Goal: Task Accomplishment & Management: Use online tool/utility

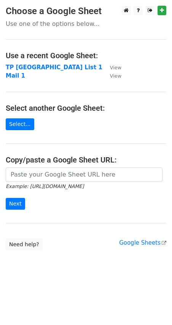
click at [83, 260] on body "Choose a Google Sheet Use one of the options below... Use a recent Google Sheet…" at bounding box center [86, 143] width 172 height 275
click at [80, 216] on div "Example: [URL][DOMAIN_NAME] Next" at bounding box center [86, 192] width 172 height 50
click at [15, 124] on link "Select..." at bounding box center [20, 124] width 29 height 12
click at [17, 122] on link "Select..." at bounding box center [20, 124] width 29 height 12
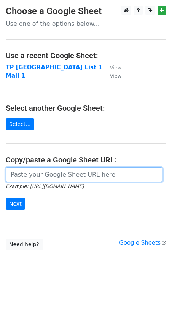
click at [13, 174] on input "url" at bounding box center [84, 174] width 157 height 14
paste input "https://docs.google.com/spreadsheets/d/1Vn6X737Rz9R-WG5WECC6VKPEQHEjPIVk/edit?g…"
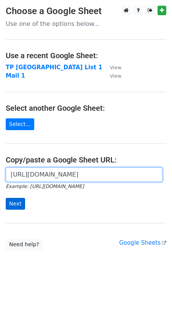
type input "https://docs.google.com/spreadsheets/d/1Vn6X737Rz9R-WG5WECC6VKPEQHEjPIVk/edit?g…"
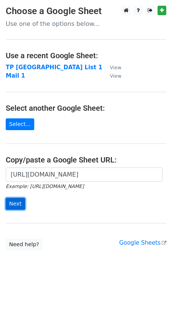
scroll to position [0, 0]
click at [15, 204] on input "Next" at bounding box center [15, 204] width 19 height 12
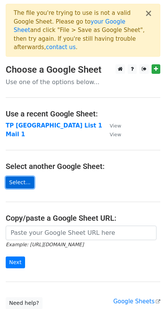
click at [14, 176] on link "Select..." at bounding box center [20, 182] width 29 height 12
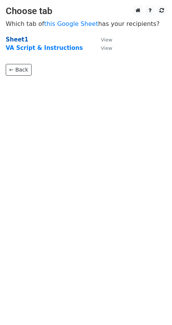
click at [16, 40] on strong "Sheet1" at bounding box center [17, 39] width 22 height 7
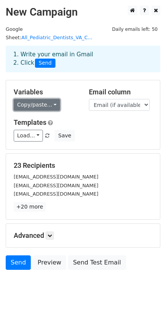
click at [51, 99] on link "Copy/paste..." at bounding box center [37, 105] width 46 height 12
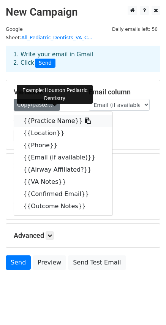
click at [43, 115] on link "{{Practice Name}}" at bounding box center [63, 121] width 98 height 12
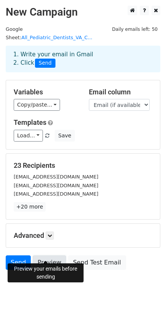
click at [46, 255] on link "Preview" at bounding box center [49, 262] width 33 height 14
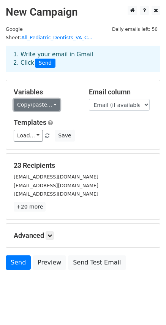
click at [50, 99] on link "Copy/paste..." at bounding box center [37, 105] width 46 height 12
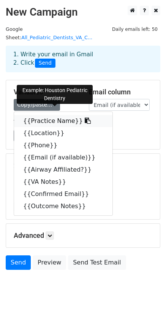
click at [48, 115] on link "{{Practice Name}}" at bounding box center [63, 121] width 98 height 12
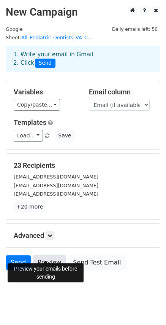
click at [46, 255] on link "Preview" at bounding box center [49, 262] width 33 height 14
click at [50, 255] on link "Preview" at bounding box center [49, 262] width 33 height 14
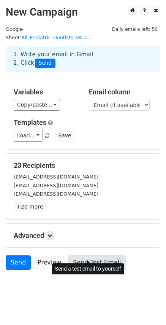
click at [88, 255] on link "Send Test Email" at bounding box center [97, 262] width 58 height 14
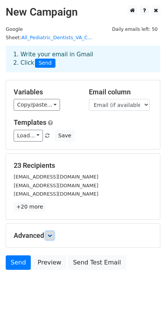
click at [49, 233] on icon at bounding box center [50, 235] width 5 height 5
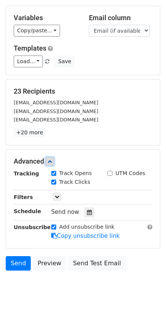
scroll to position [75, 0]
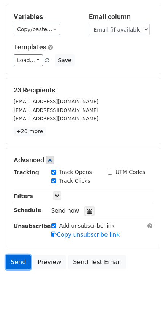
click at [16, 256] on link "Send" at bounding box center [18, 262] width 25 height 14
